Goal: Navigation & Orientation: Find specific page/section

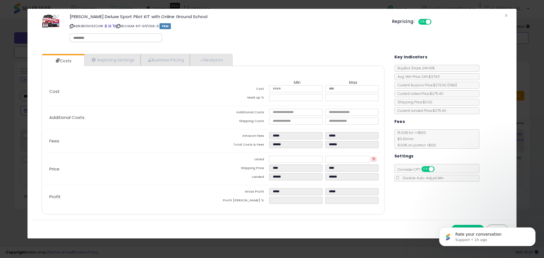
click at [209, 142] on p "Fees" at bounding box center [129, 141] width 168 height 5
click at [438, 207] on div "Costs Repricing Settings Business Pricing Analytics Cost" at bounding box center [272, 135] width 481 height 171
click at [499, 225] on div "Rate your conversation Support • 1h ago" at bounding box center [488, 211] width 104 height 71
click at [535, 230] on icon "Dismiss notification" at bounding box center [534, 229] width 3 height 3
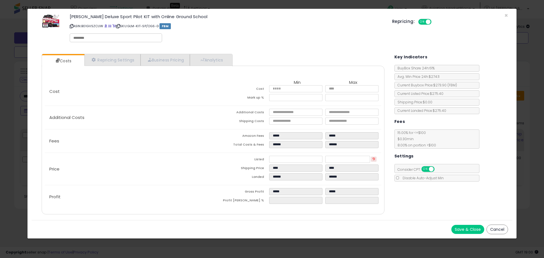
click at [496, 227] on button "Cancel" at bounding box center [498, 230] width 22 height 10
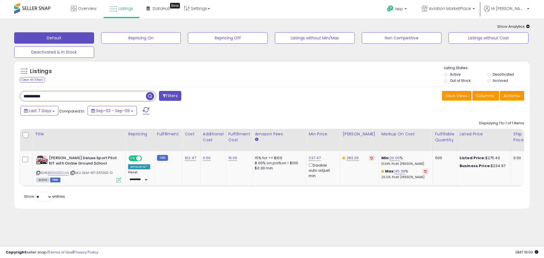
click at [384, 216] on div "Listings Clear All Filters" at bounding box center [272, 137] width 525 height 158
